Goal: Task Accomplishment & Management: Manage account settings

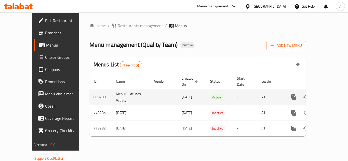
click at [331, 91] on link "enhanced table" at bounding box center [330, 97] width 12 height 12
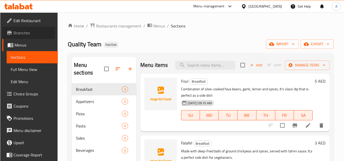
click at [27, 31] on span "Branches" at bounding box center [33, 33] width 40 height 6
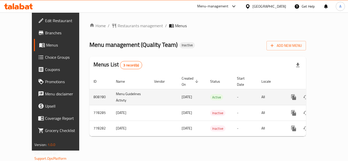
click at [328, 95] on icon "enhanced table" at bounding box center [330, 97] width 5 height 5
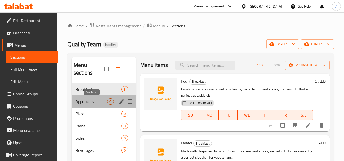
click at [82, 98] on span "Appetizers" at bounding box center [92, 101] width 32 height 6
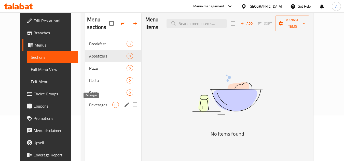
scroll to position [51, 0]
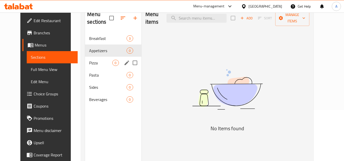
click at [89, 65] on span "Pizza" at bounding box center [100, 63] width 23 height 6
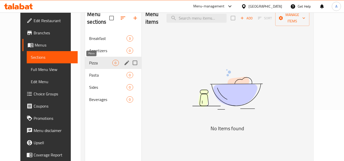
click at [89, 75] on span "Pasta" at bounding box center [107, 75] width 37 height 6
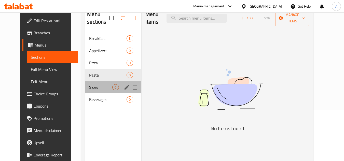
click at [89, 81] on div "Sides 0" at bounding box center [113, 87] width 56 height 12
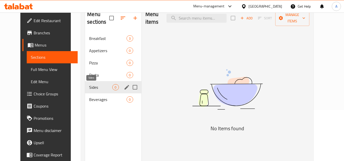
click at [89, 88] on span "Sides" at bounding box center [100, 87] width 23 height 6
click at [90, 93] on div "Beverages 0" at bounding box center [113, 99] width 56 height 12
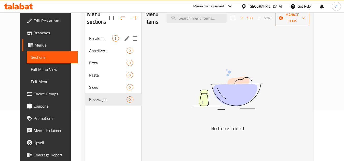
click at [91, 37] on span "Breakfast" at bounding box center [100, 38] width 23 height 6
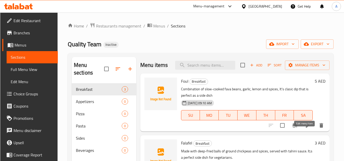
click at [305, 129] on icon at bounding box center [308, 125] width 6 height 6
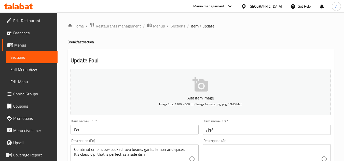
click at [180, 25] on span "Sections" at bounding box center [178, 26] width 15 height 6
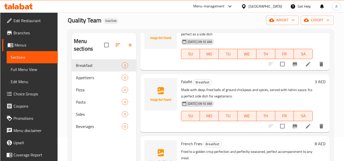
scroll to position [71, 0]
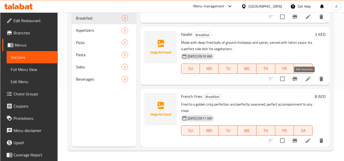
click at [305, 81] on icon at bounding box center [308, 79] width 6 height 6
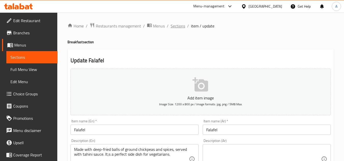
click at [171, 25] on span "Sections" at bounding box center [178, 26] width 15 height 6
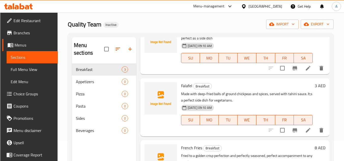
scroll to position [71, 0]
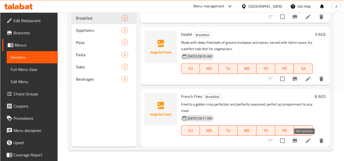
click at [305, 142] on icon at bounding box center [308, 141] width 6 height 6
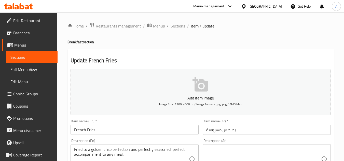
click at [175, 29] on span "Sections" at bounding box center [178, 26] width 15 height 6
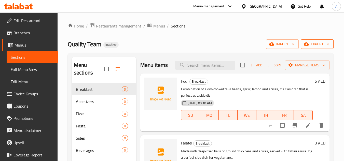
click at [314, 46] on span "export" at bounding box center [317, 44] width 25 height 6
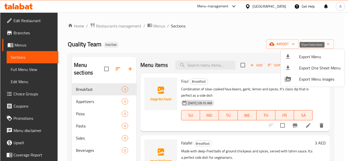
click at [311, 55] on span "Export Menu" at bounding box center [319, 57] width 41 height 6
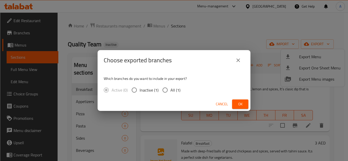
click at [179, 88] on span "All (1)" at bounding box center [175, 90] width 10 height 6
click at [170, 88] on input "All (1)" at bounding box center [165, 90] width 11 height 11
radio input "true"
click at [239, 104] on span "Ok" at bounding box center [240, 104] width 8 height 6
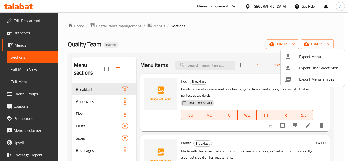
click at [167, 43] on div at bounding box center [174, 80] width 348 height 161
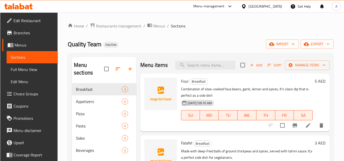
scroll to position [45, 0]
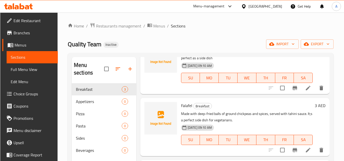
click at [19, 30] on span "Branches" at bounding box center [33, 33] width 40 height 6
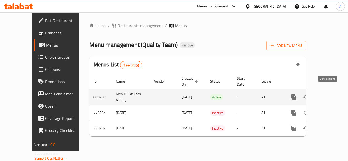
click at [327, 94] on icon "enhanced table" at bounding box center [330, 97] width 6 height 6
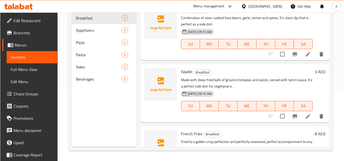
click at [33, 33] on span "Branches" at bounding box center [33, 33] width 40 height 6
